Goal: Task Accomplishment & Management: Manage account settings

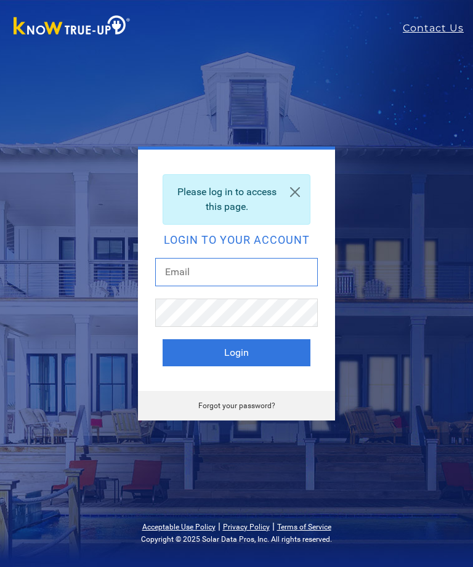
click at [209, 275] on input "text" at bounding box center [236, 272] width 163 height 28
type input "C"
type input "[EMAIL_ADDRESS][DOMAIN_NAME]"
click at [248, 351] on button "Login" at bounding box center [237, 352] width 148 height 27
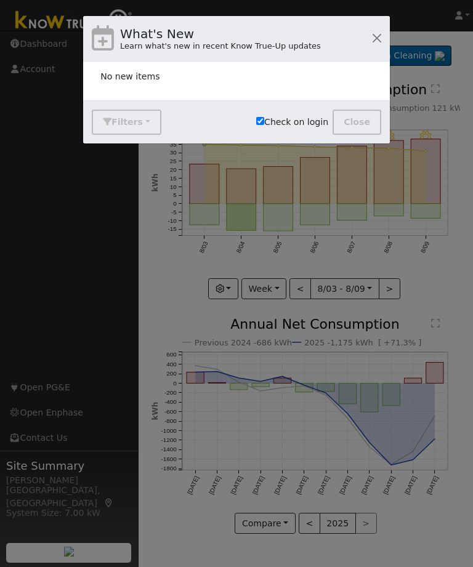
click at [370, 39] on button "button" at bounding box center [376, 38] width 17 height 17
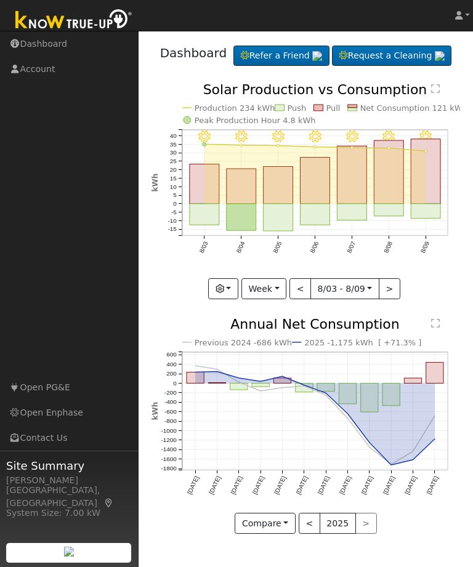
click at [277, 534] on button "Compare" at bounding box center [265, 523] width 61 height 21
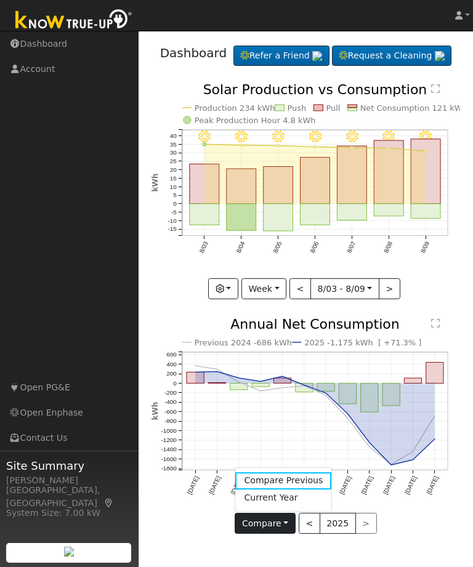
click at [296, 490] on link "Compare Previous" at bounding box center [283, 480] width 96 height 17
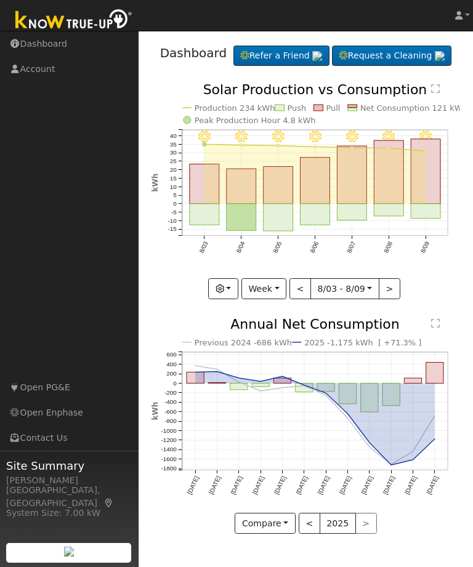
click at [224, 293] on icon "button" at bounding box center [220, 289] width 9 height 9
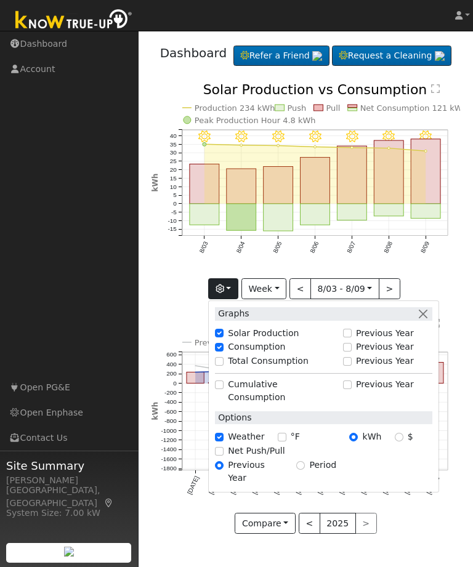
click at [349, 338] on input "Previous Year" at bounding box center [347, 333] width 9 height 9
checkbox input "true"
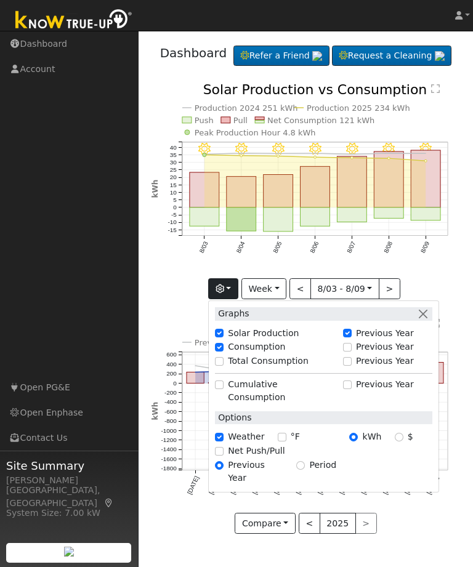
click at [351, 352] on input "Previous Year" at bounding box center [347, 347] width 9 height 9
checkbox input "true"
click at [347, 338] on input "Previous Year" at bounding box center [347, 333] width 9 height 9
checkbox input "true"
click at [346, 352] on input "Previous Year" at bounding box center [347, 347] width 9 height 9
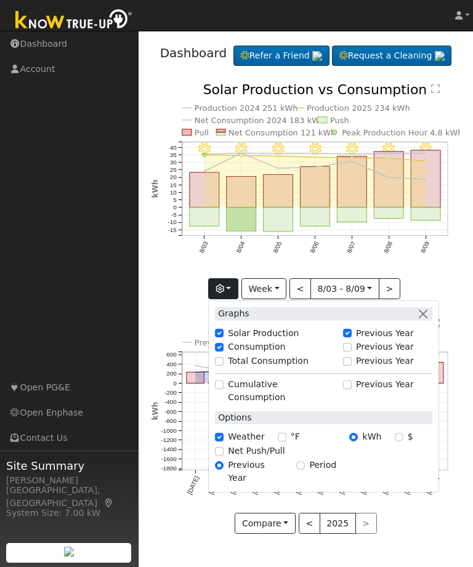
checkbox input "true"
checkbox input "false"
click at [351, 352] on input "Previous Year" at bounding box center [347, 347] width 9 height 9
checkbox input "false"
click at [352, 338] on input "Previous Year" at bounding box center [347, 333] width 9 height 9
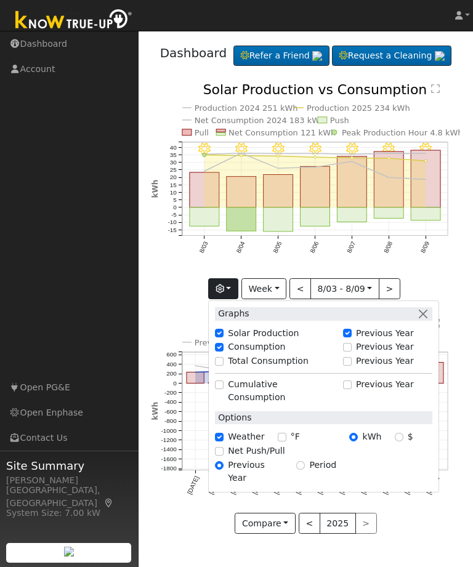
click at [349, 338] on input "Previous Year" at bounding box center [347, 333] width 9 height 9
checkbox input "false"
click at [427, 320] on button "button" at bounding box center [422, 313] width 13 height 13
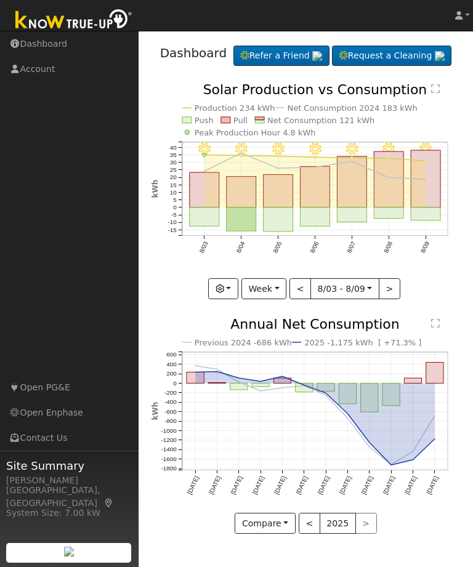
click at [273, 299] on button "Week" at bounding box center [263, 288] width 45 height 21
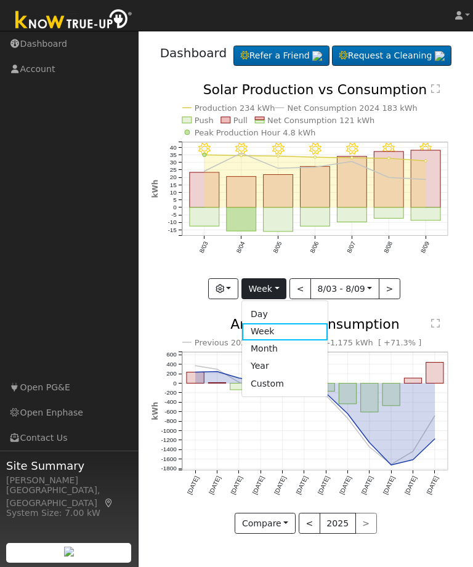
click at [272, 358] on link "Month" at bounding box center [285, 349] width 86 height 17
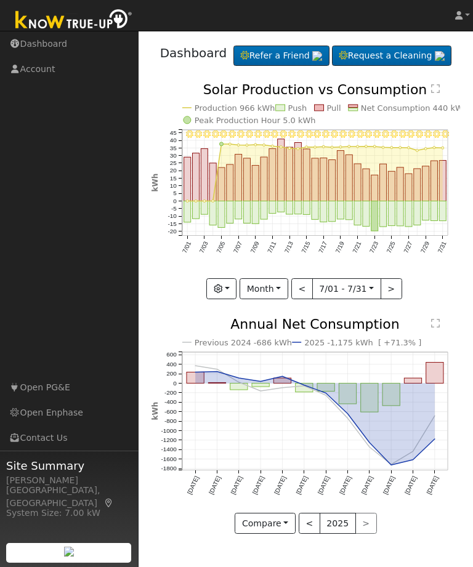
click at [285, 299] on button "Month" at bounding box center [264, 288] width 49 height 21
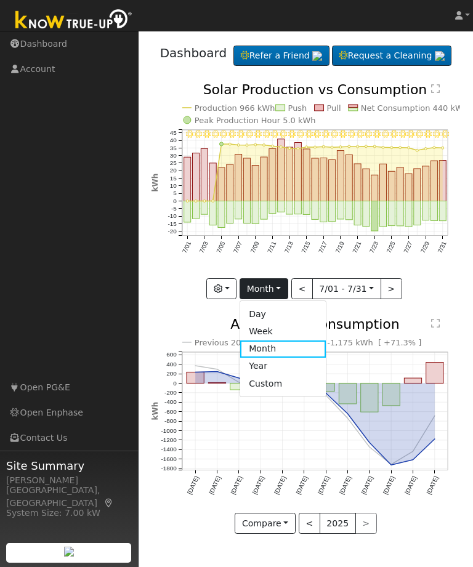
click at [267, 375] on link "Year" at bounding box center [283, 366] width 86 height 17
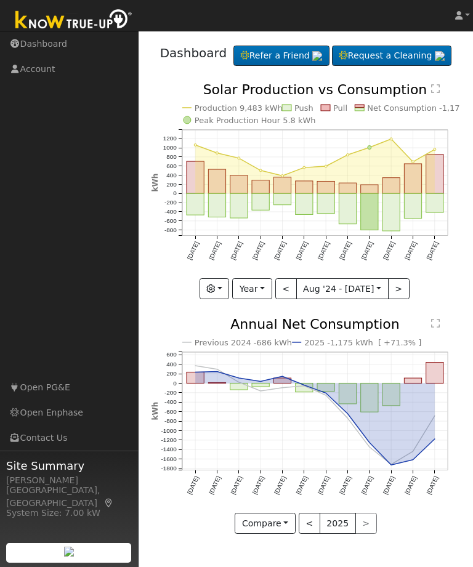
click at [265, 299] on button "Year" at bounding box center [251, 288] width 39 height 21
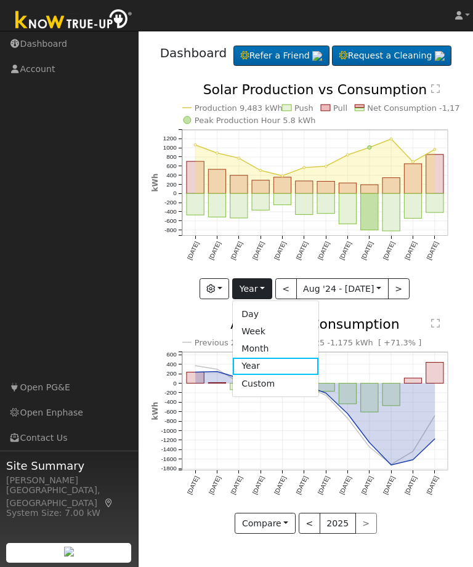
click at [261, 323] on link "Day" at bounding box center [276, 314] width 86 height 17
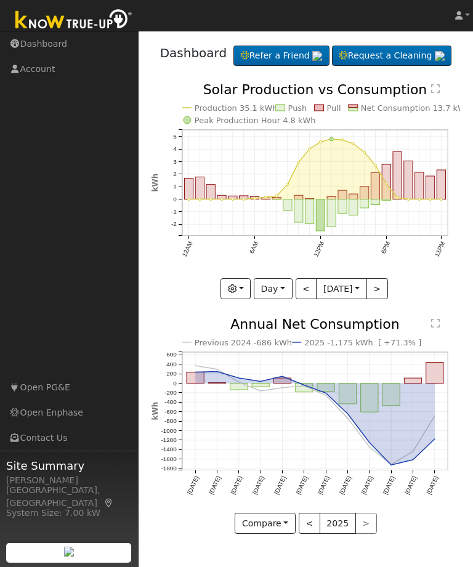
click at [280, 299] on button "Day" at bounding box center [273, 288] width 38 height 21
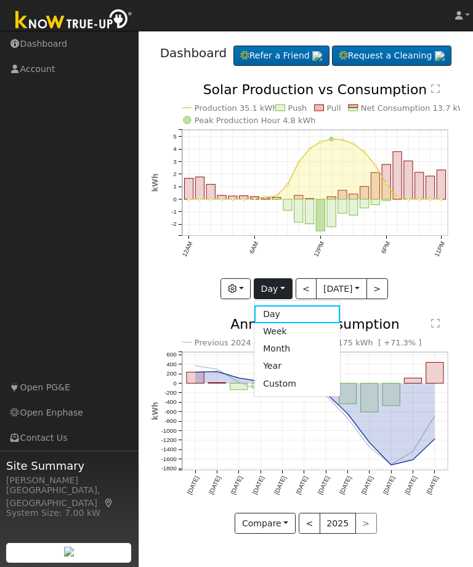
click at [283, 341] on link "Week" at bounding box center [297, 331] width 86 height 17
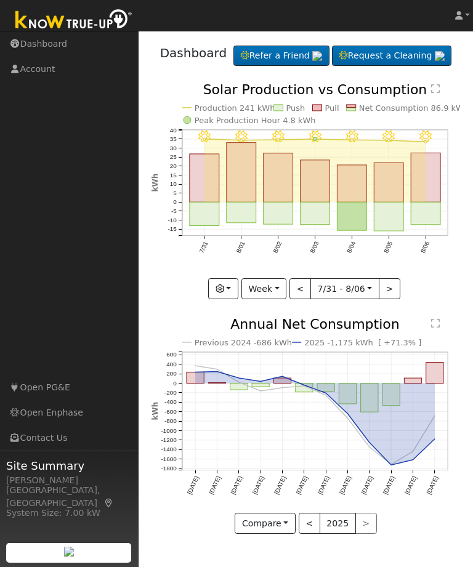
click at [279, 299] on button "Week" at bounding box center [263, 288] width 45 height 21
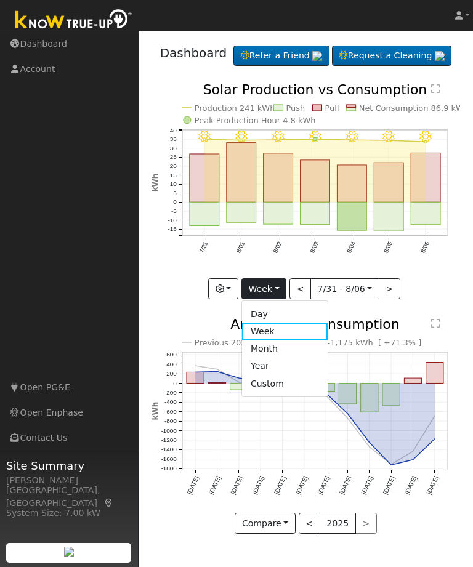
click at [277, 323] on link "Day" at bounding box center [285, 314] width 86 height 17
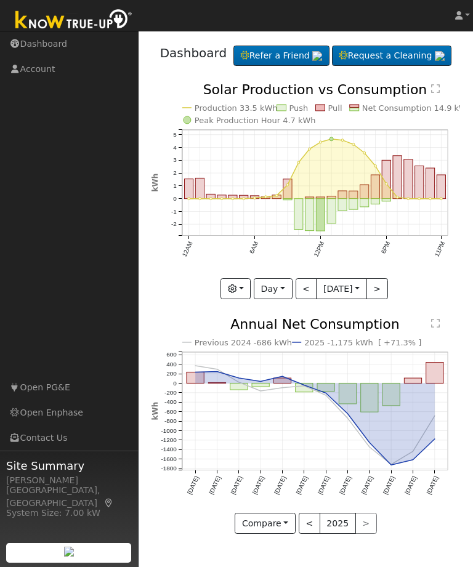
click at [275, 299] on button "Day" at bounding box center [273, 288] width 38 height 21
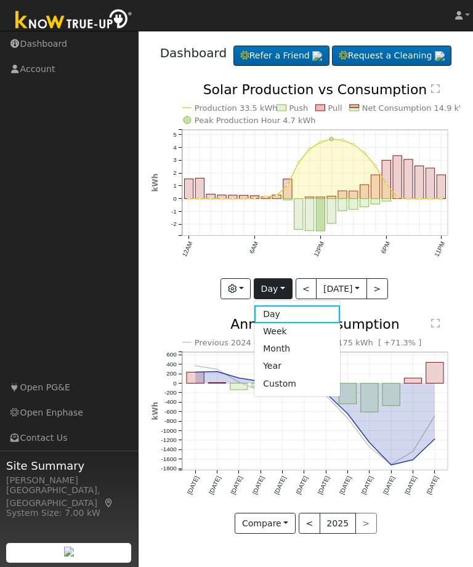
click at [279, 341] on link "Week" at bounding box center [297, 331] width 86 height 17
type input "2025-08-03"
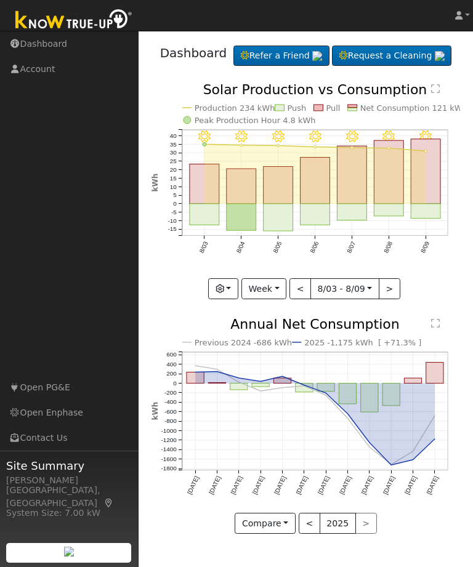
click at [306, 534] on button "<" at bounding box center [310, 523] width 22 height 21
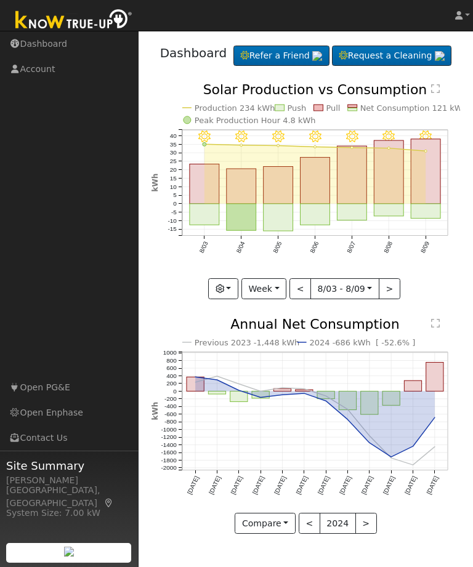
click at [365, 534] on button ">" at bounding box center [366, 523] width 22 height 21
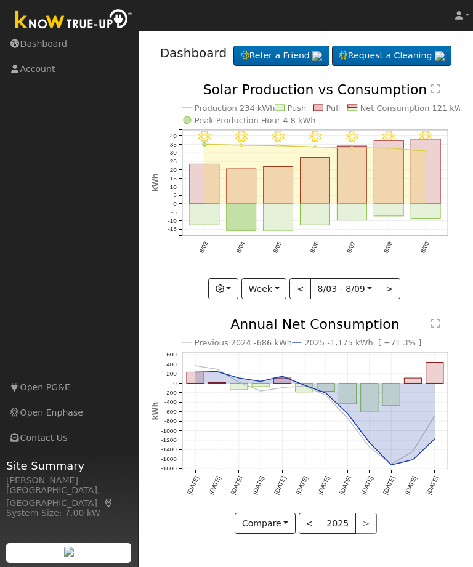
click at [460, 15] on icon at bounding box center [458, 15] width 7 height 9
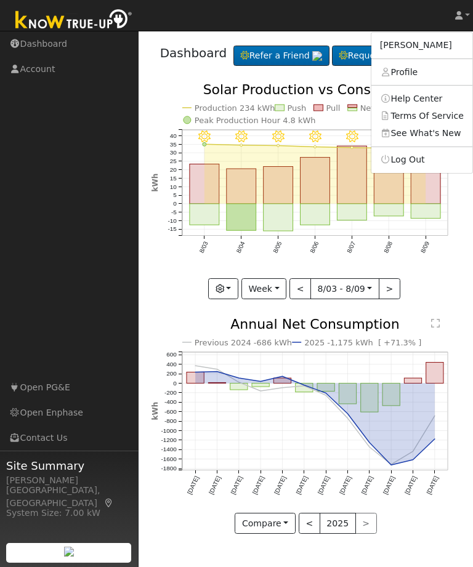
click at [415, 160] on link "Log Out" at bounding box center [421, 160] width 101 height 17
